Goal: Task Accomplishment & Management: Manage account settings

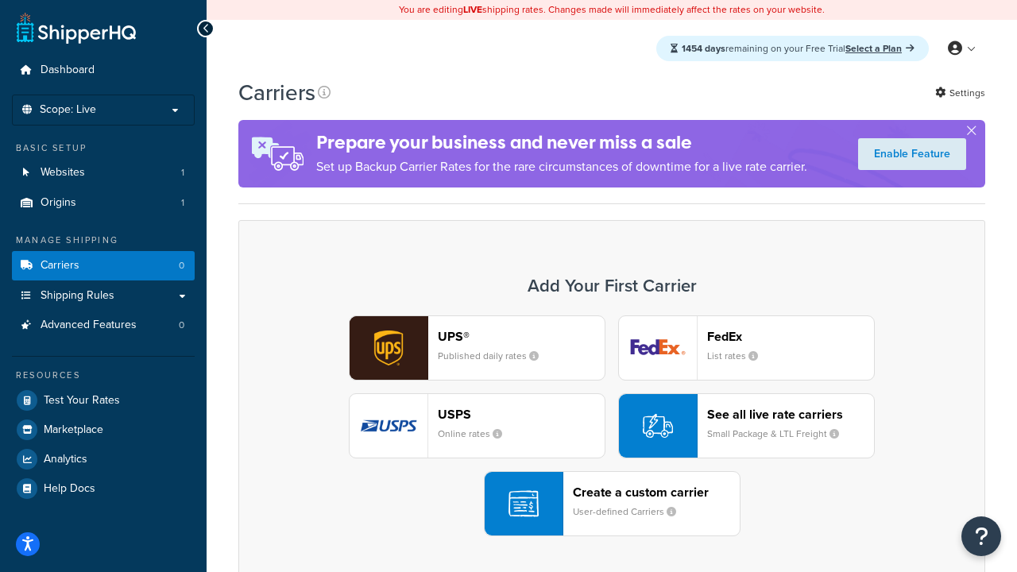
click at [612, 426] on div "UPS® Published daily rates FedEx List rates USPS Online rates See all live rate…" at bounding box center [611, 425] width 713 height 221
click at [790, 336] on header "FedEx" at bounding box center [790, 336] width 167 height 15
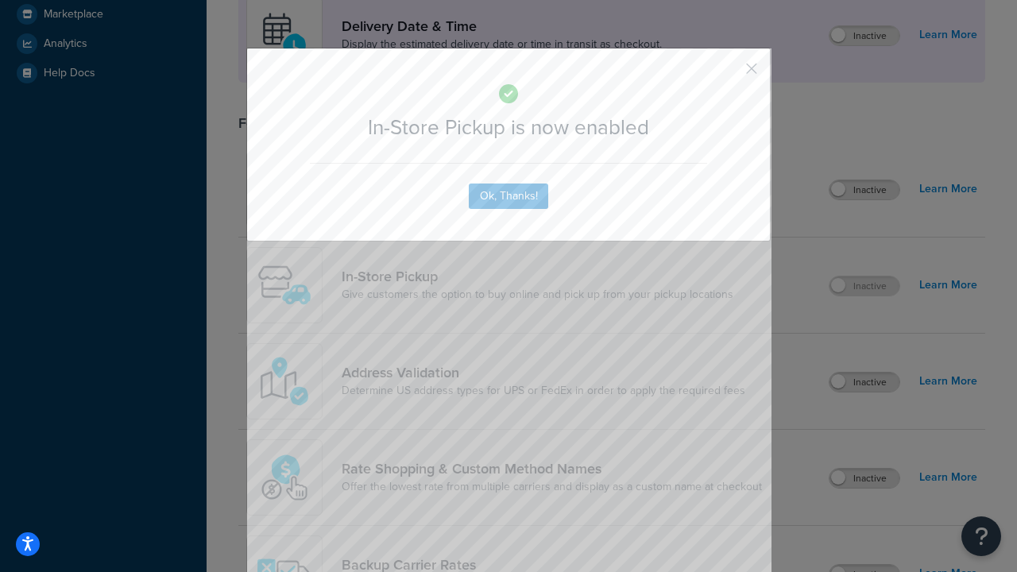
scroll to position [446, 0]
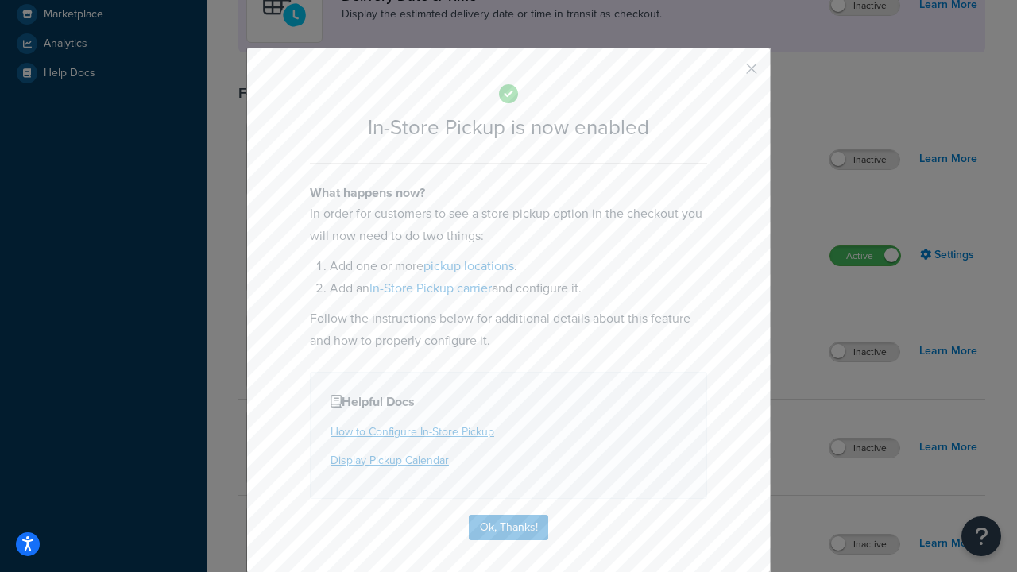
click at [728, 74] on button "button" at bounding box center [728, 74] width 4 height 4
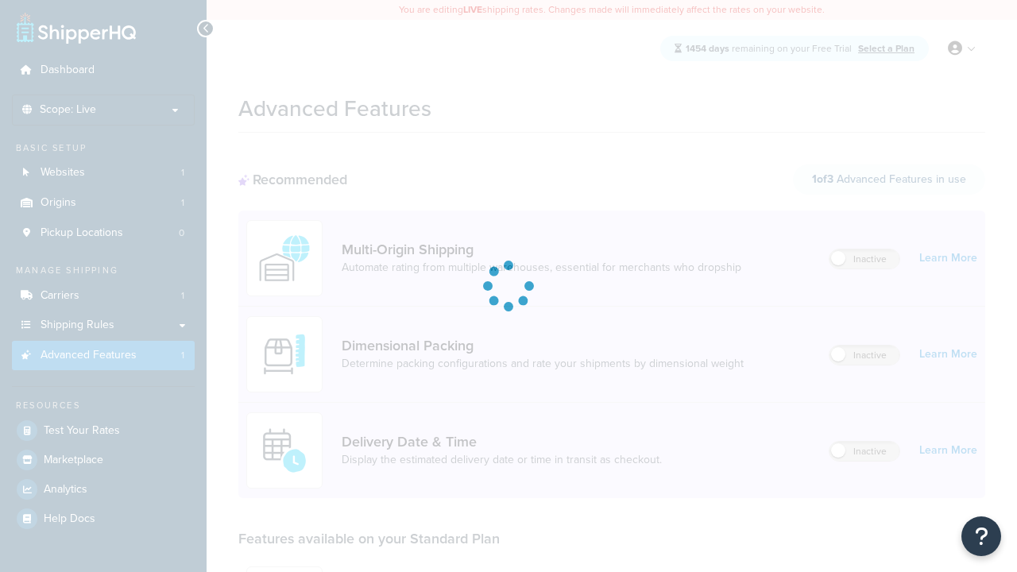
scroll to position [415, 0]
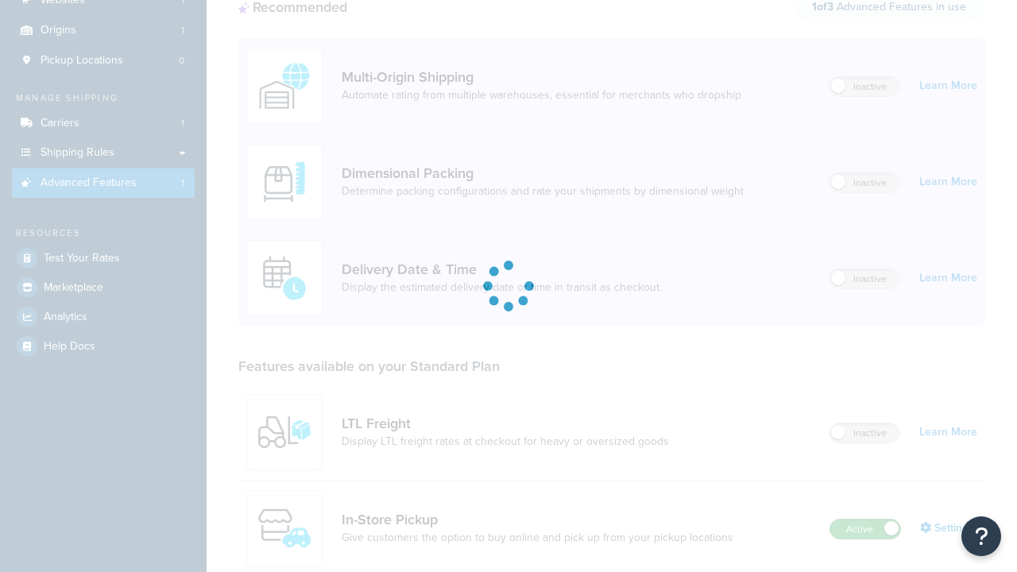
click at [865, 519] on label "Active" at bounding box center [865, 528] width 70 height 19
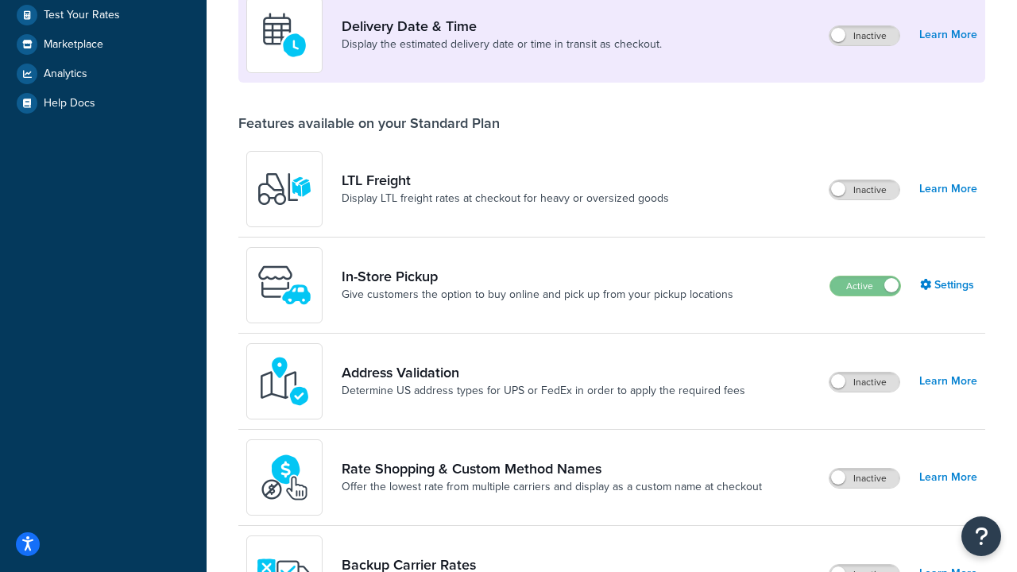
scroll to position [385, 0]
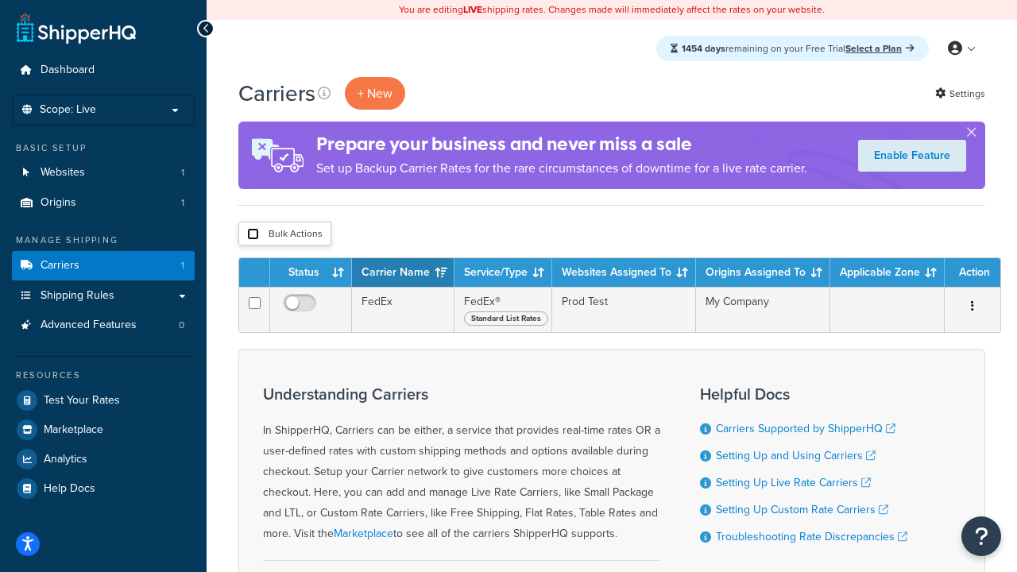
click at [253, 234] on input "checkbox" at bounding box center [253, 234] width 12 height 12
checkbox input "true"
click at [0, 0] on button "Delete" at bounding box center [0, 0] width 0 height 0
